Goal: Information Seeking & Learning: Learn about a topic

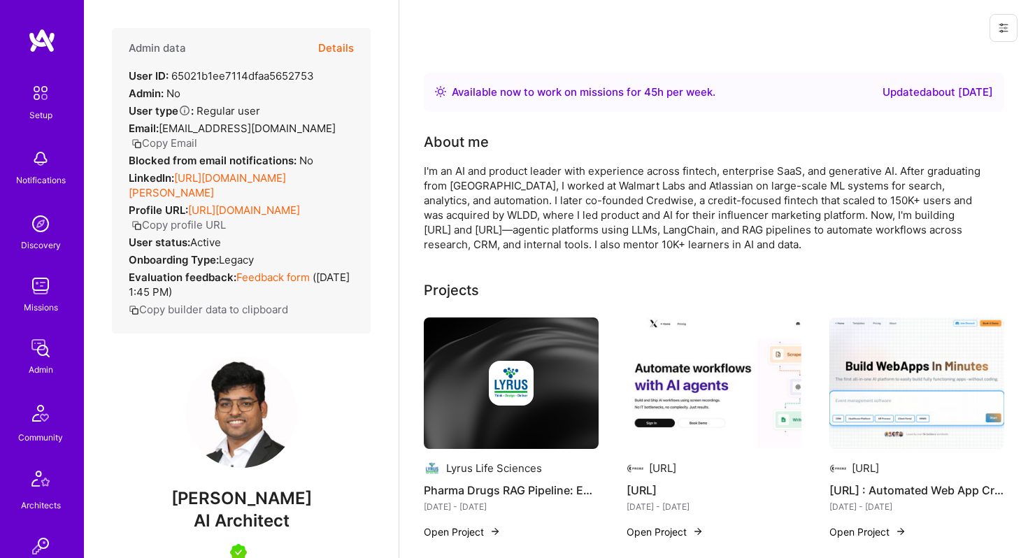
click at [338, 41] on button "Details" at bounding box center [336, 48] width 36 height 41
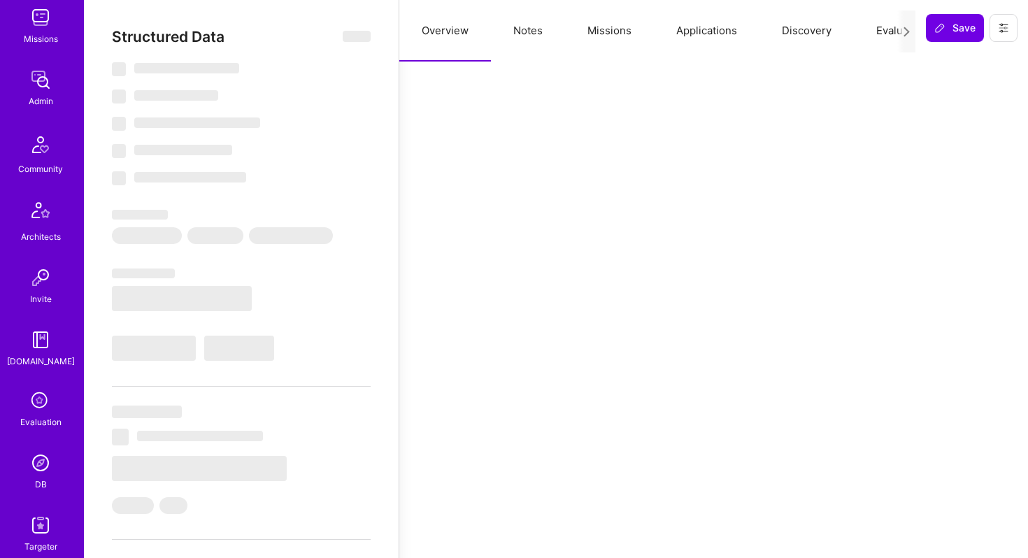
scroll to position [350, 0]
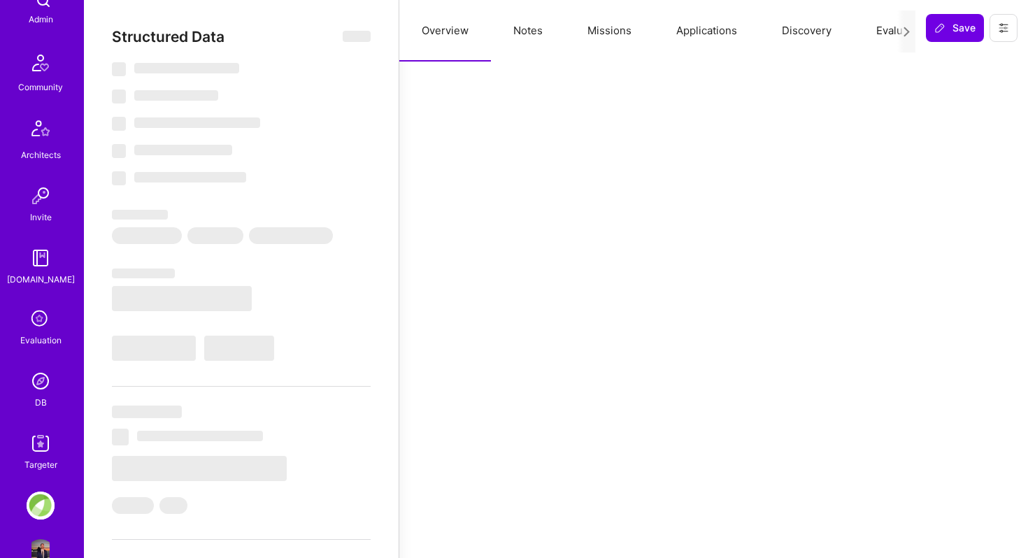
select select "Right Now"
select select "7"
select select "6"
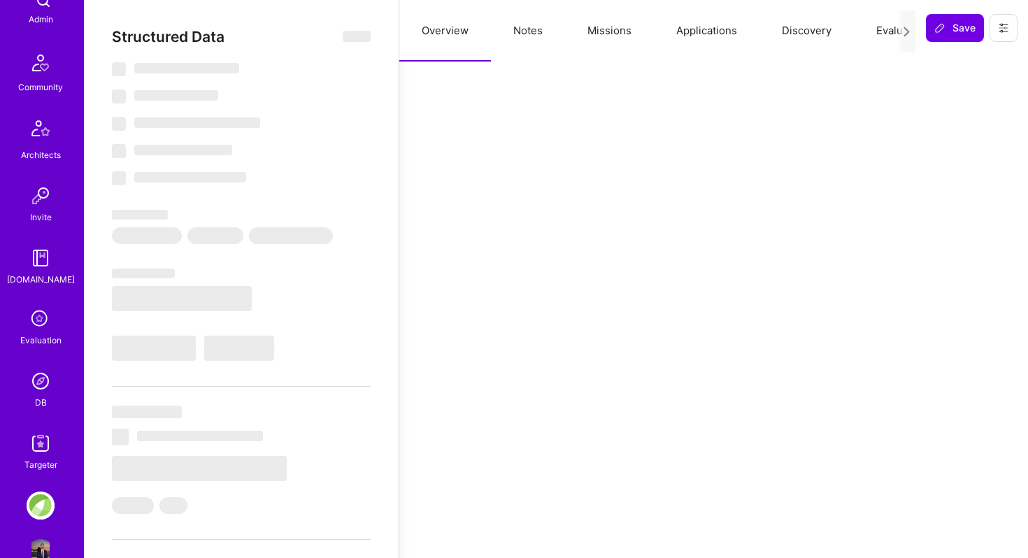
select select "IN"
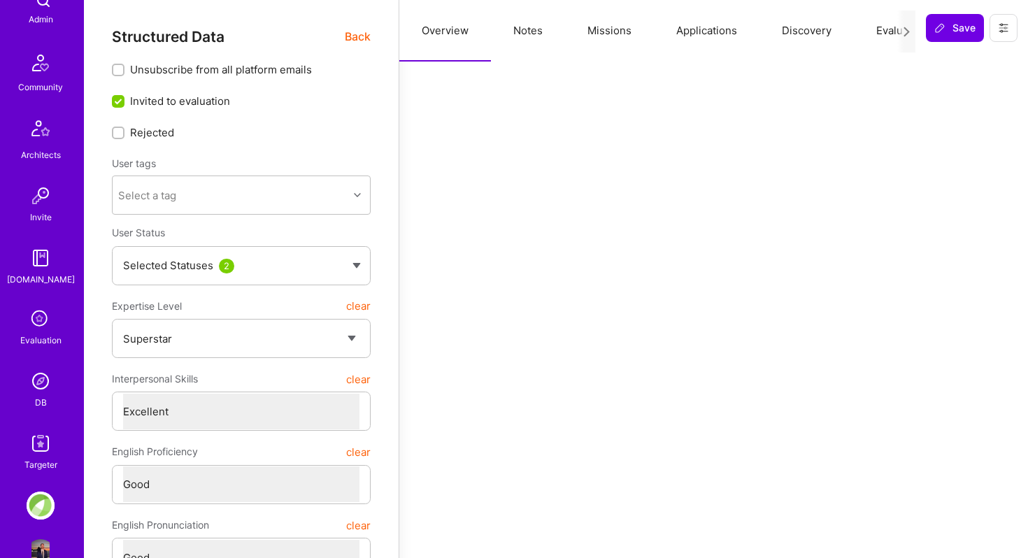
click at [42, 378] on img at bounding box center [41, 381] width 28 height 28
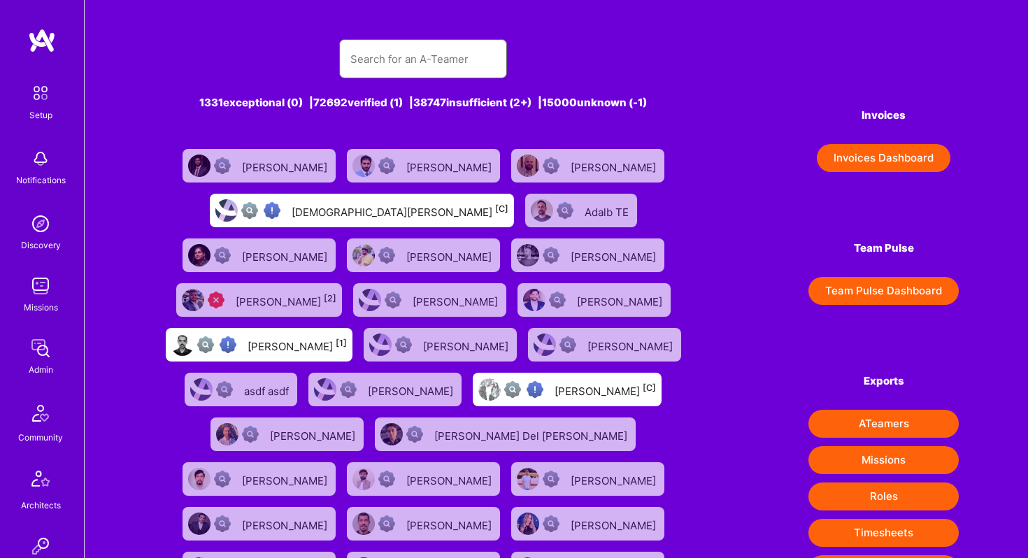
click at [403, 56] on input "text" at bounding box center [422, 59] width 145 height 36
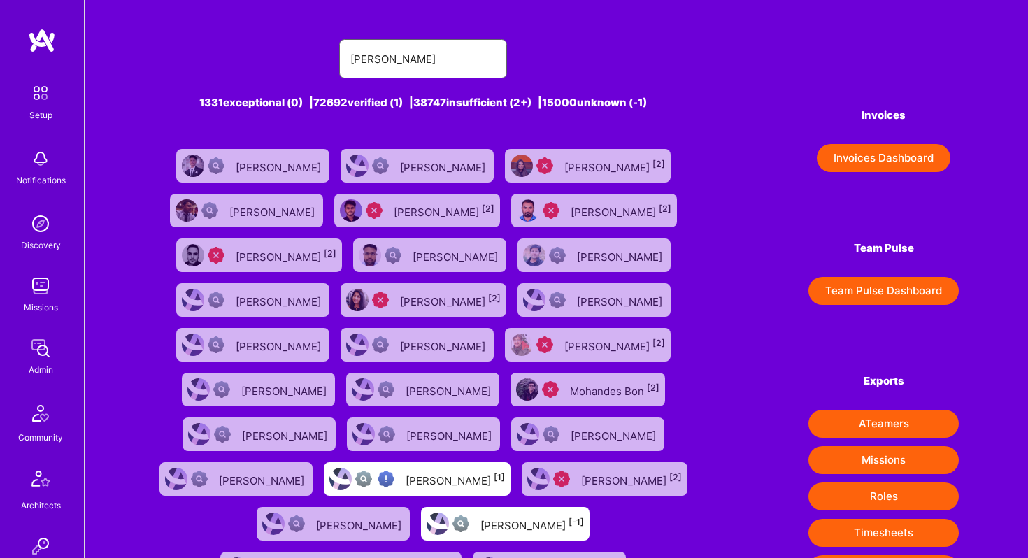
click at [433, 50] on input "[PERSON_NAME]" at bounding box center [422, 59] width 145 height 36
click at [427, 56] on input "[PERSON_NAME]" at bounding box center [422, 59] width 145 height 36
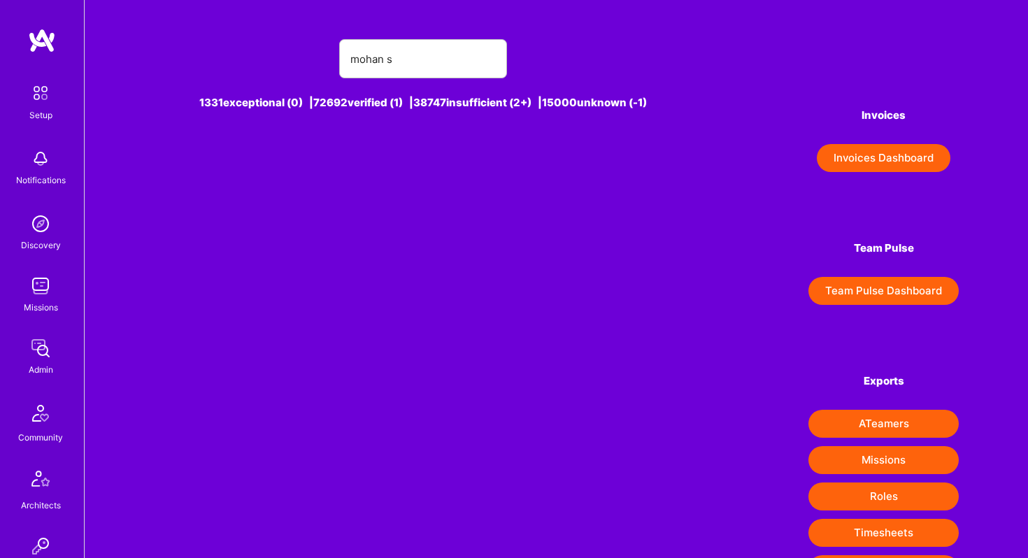
click at [582, 48] on div "mohan s" at bounding box center [423, 58] width 539 height 39
click at [478, 55] on input "mohan s" at bounding box center [422, 59] width 145 height 36
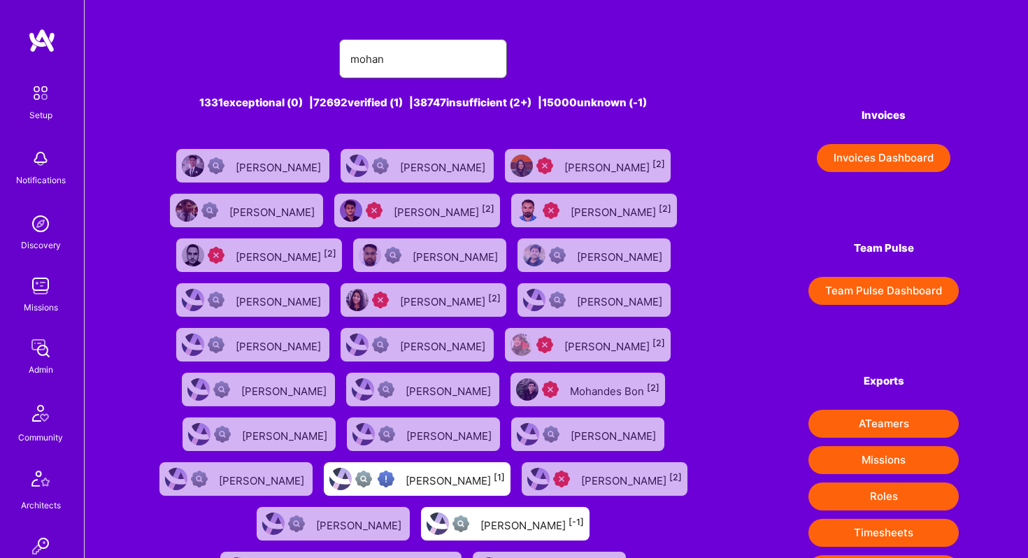
type input "[PERSON_NAME]"
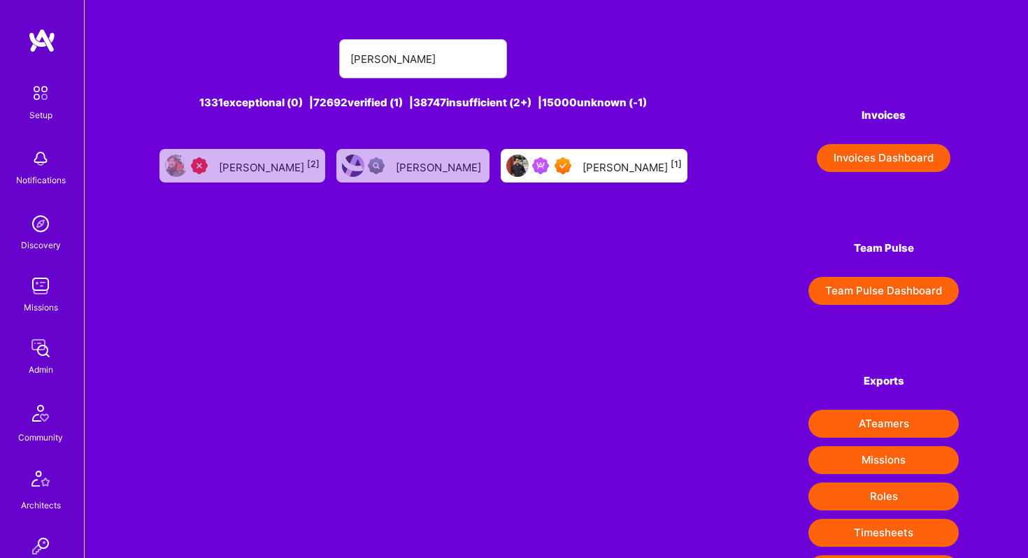
click at [593, 160] on div "[PERSON_NAME] [1]" at bounding box center [631, 166] width 99 height 18
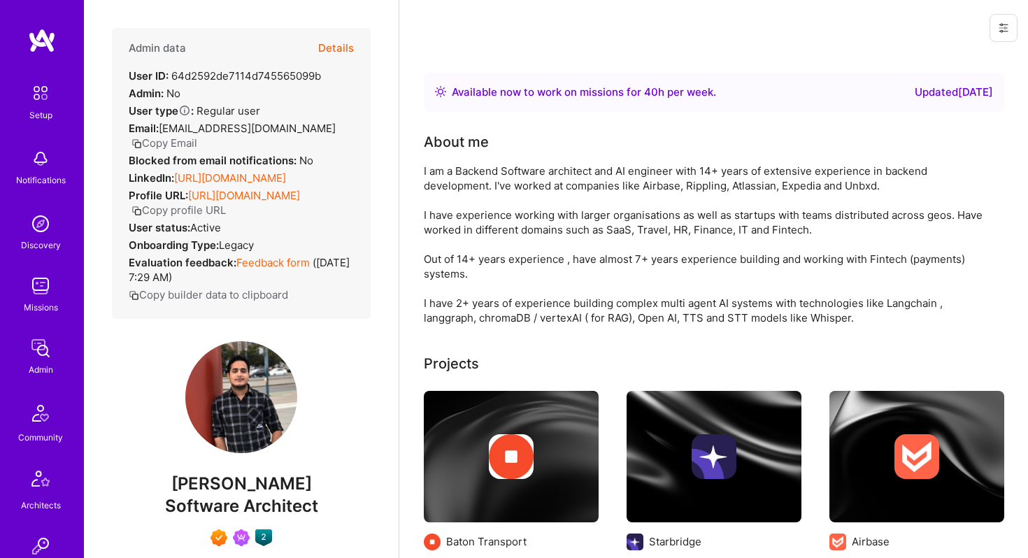
click at [345, 55] on button "Details" at bounding box center [336, 48] width 36 height 41
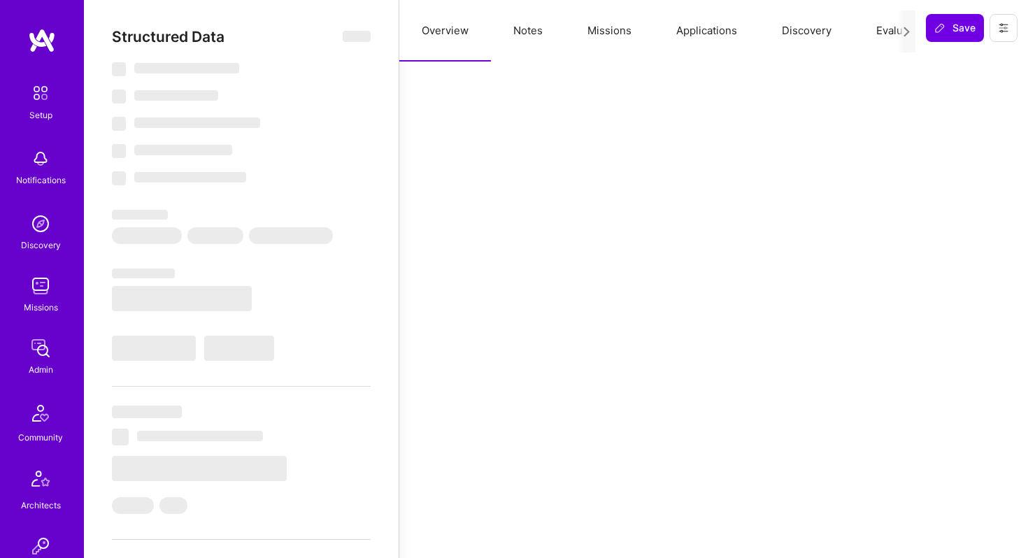
click at [607, 20] on button "Missions" at bounding box center [609, 31] width 89 height 62
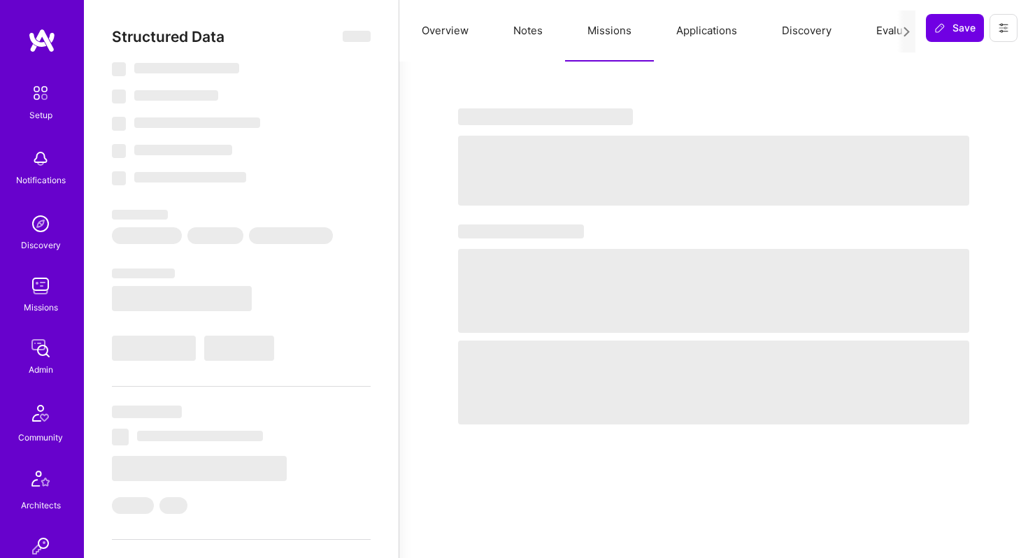
type textarea "x"
select select "Right Now"
select select "7"
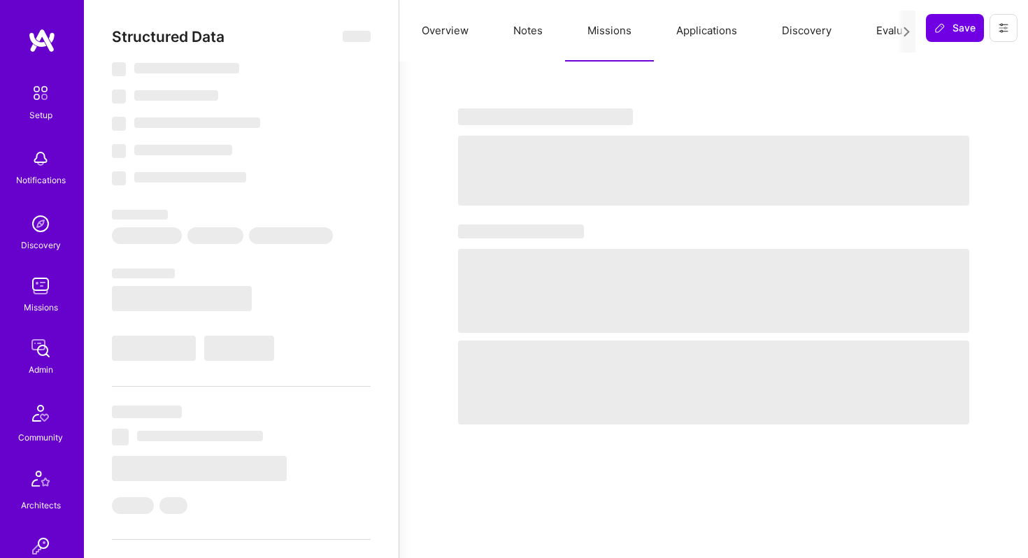
select select "7"
select select "IN"
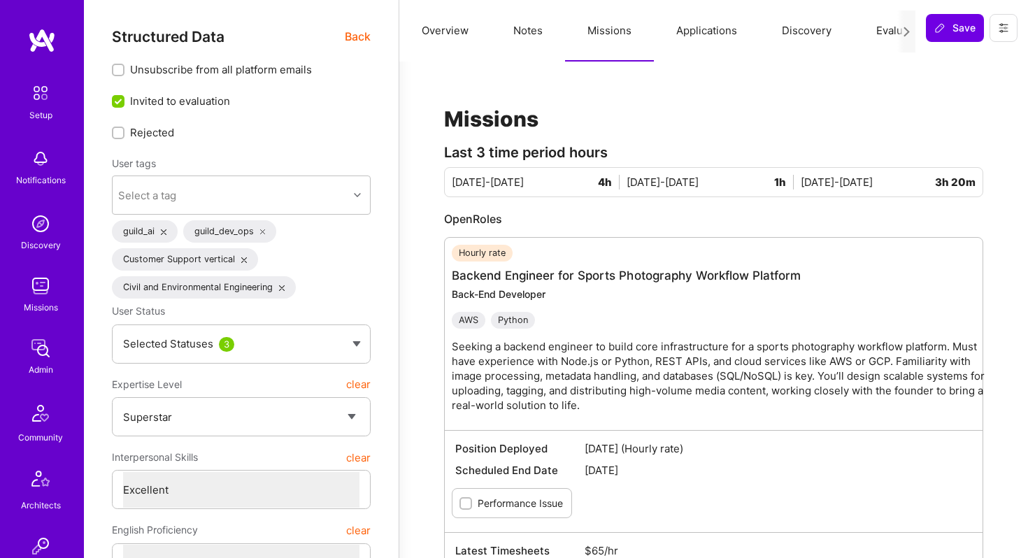
click at [713, 31] on button "Applications" at bounding box center [707, 31] width 106 height 62
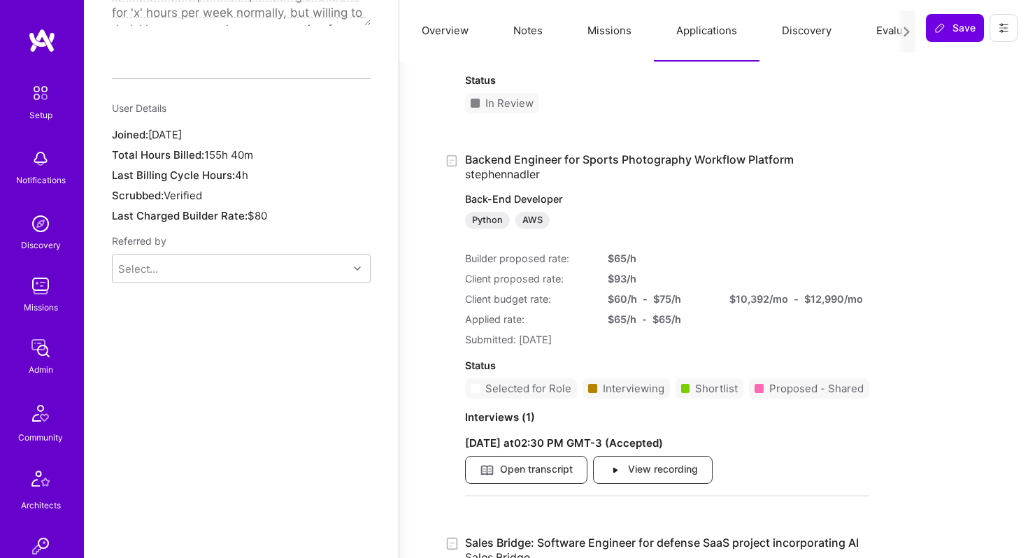
scroll to position [1111, 0]
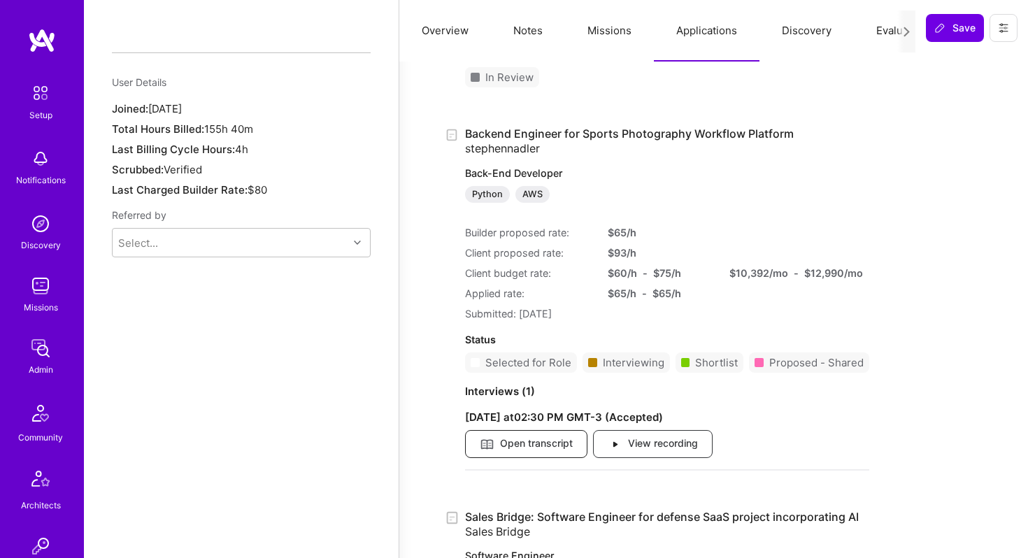
click at [566, 441] on span "Open transcript" at bounding box center [526, 443] width 93 height 15
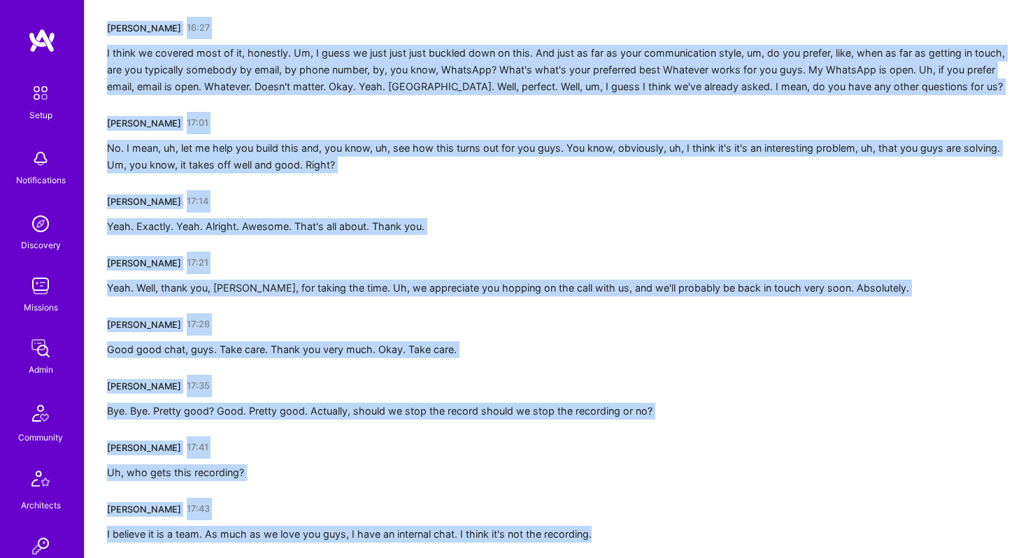
scroll to position [3283, 0]
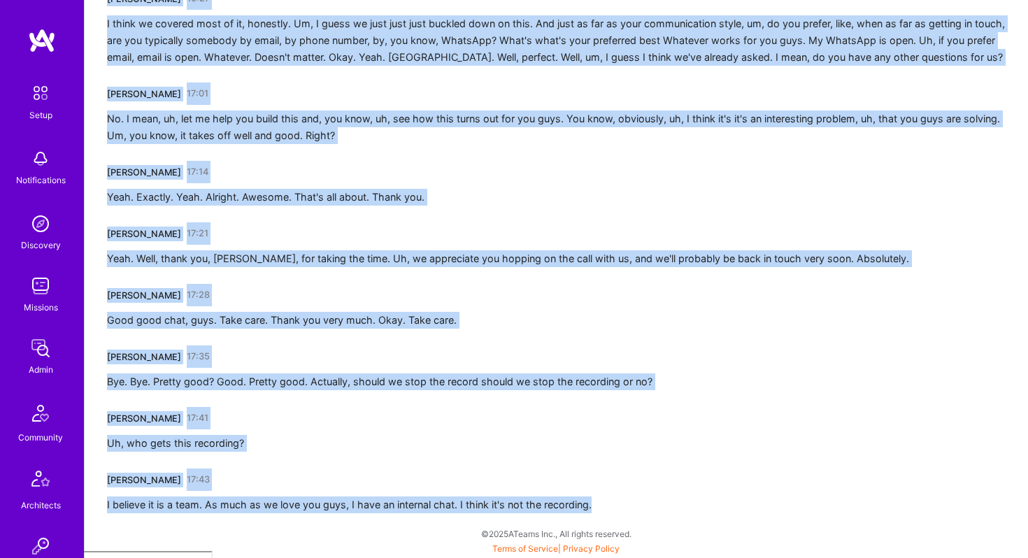
drag, startPoint x: 110, startPoint y: 286, endPoint x: 575, endPoint y: 557, distance: 539.0
copy div "[PERSON_NAME] 00:00 All good. Can you hear me fine? [PERSON_NAME] 00:03 Yeah. I…"
